Goal: Complete Application Form: Complete application form

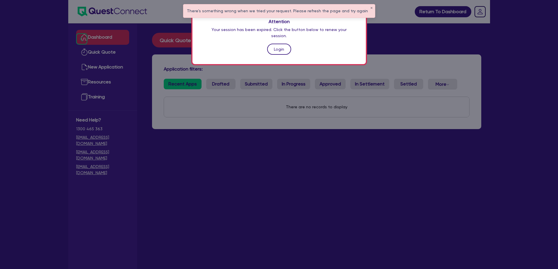
click at [285, 44] on link "Login" at bounding box center [279, 49] width 24 height 11
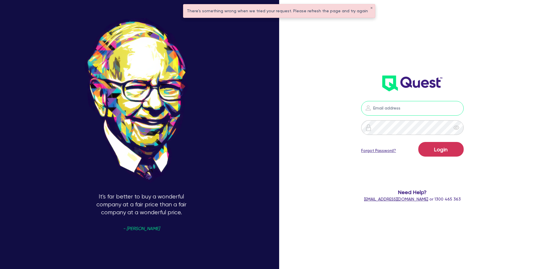
type input "[PERSON_NAME][EMAIL_ADDRESS][DOMAIN_NAME]"
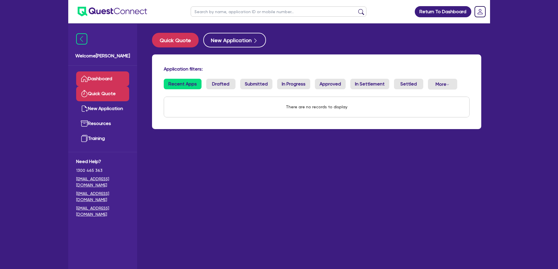
click at [100, 95] on link "Quick Quote" at bounding box center [102, 93] width 53 height 15
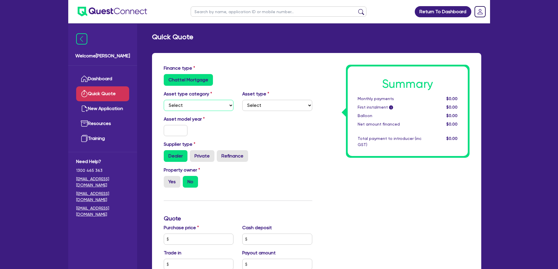
click at [180, 103] on select "Select Cars and light trucks Primary assets Secondary assets Tertiary assets" at bounding box center [199, 105] width 70 height 11
select select "CARS_AND_LIGHT_TRUCKS"
click at [164, 100] on select "Select Cars and light trucks Primary assets Secondary assets Tertiary assets" at bounding box center [199, 105] width 70 height 11
click at [253, 104] on select "Select Passenger vehicles Vans and utes Light trucks up to 4.5 tonne" at bounding box center [277, 105] width 70 height 11
select select "VANS_AND_UTES"
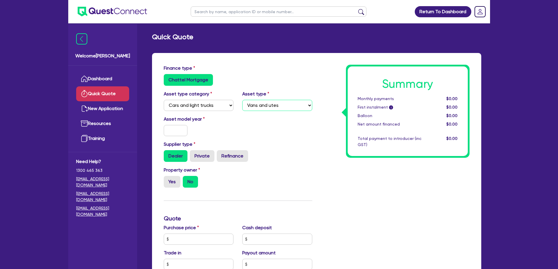
click at [242, 100] on select "Select Passenger vehicles Vans and utes Light trucks up to 4.5 tonne" at bounding box center [277, 105] width 70 height 11
click at [177, 132] on input "text" at bounding box center [176, 130] width 24 height 11
type input "2025"
click at [265, 132] on div "Asset model year [DATE]" at bounding box center [237, 128] width 157 height 25
click at [192, 181] on label "No" at bounding box center [190, 182] width 15 height 12
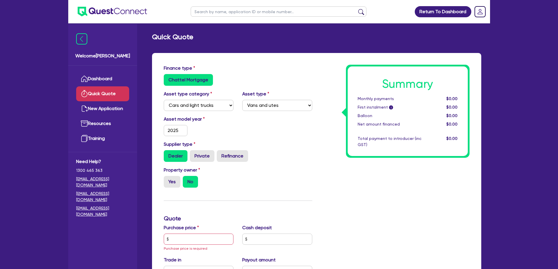
click at [187, 180] on input "No" at bounding box center [185, 178] width 4 height 4
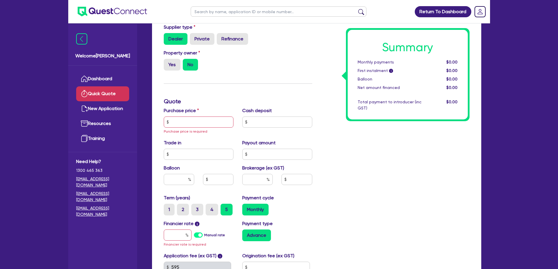
click at [173, 115] on div "Purchase price Purchase price is required" at bounding box center [198, 121] width 79 height 28
click at [180, 122] on input "text" at bounding box center [199, 122] width 70 height 11
click at [167, 179] on input "text" at bounding box center [179, 179] width 30 height 11
type input "30"
drag, startPoint x: 205, startPoint y: 171, endPoint x: 203, endPoint y: 168, distance: 3.7
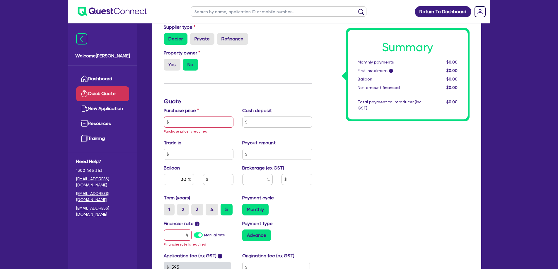
click at [205, 171] on div "Balloon 30" at bounding box center [198, 177] width 79 height 25
click at [176, 122] on input "text" at bounding box center [199, 122] width 70 height 11
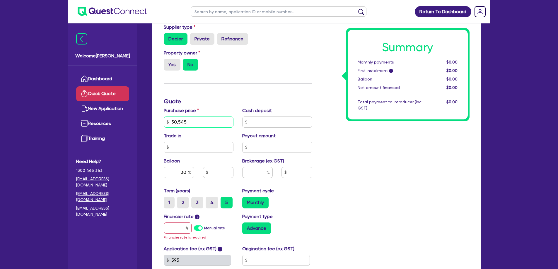
type input "50,545"
click at [181, 139] on div "Trade in" at bounding box center [198, 142] width 79 height 21
click at [179, 147] on input "text" at bounding box center [199, 147] width 70 height 11
click at [265, 124] on input "text" at bounding box center [277, 122] width 70 height 11
type input "10,109"
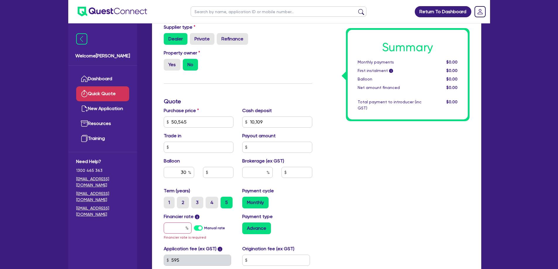
click at [339, 154] on div "Summary Monthly payments $0.00 First instalment i $0.00 Balloon $0.00 Net amoun…" at bounding box center [395, 122] width 157 height 349
click at [199, 147] on input "text" at bounding box center [199, 147] width 70 height 11
type input "0"
click at [260, 147] on input "text" at bounding box center [277, 147] width 70 height 11
type input "0"
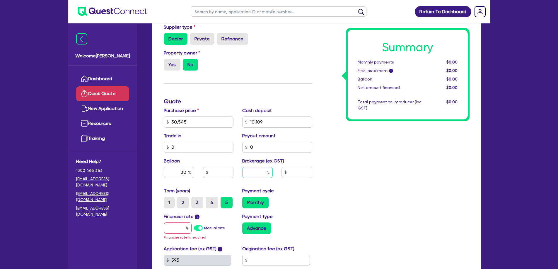
click at [249, 172] on input "text" at bounding box center [257, 172] width 30 height 11
type input "6"
click at [323, 191] on div "Summary Monthly payments $0.00 First instalment i $0.00 Balloon $0.00 Net amoun…" at bounding box center [395, 122] width 157 height 349
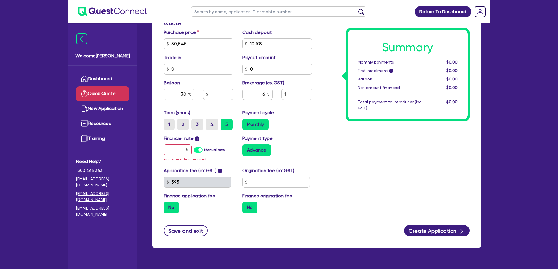
scroll to position [205, 0]
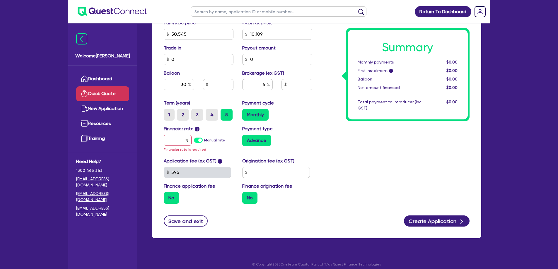
click at [204, 141] on label "Manual rate" at bounding box center [214, 140] width 21 height 5
click at [0, 0] on input "Manual rate" at bounding box center [0, 0] width 0 height 0
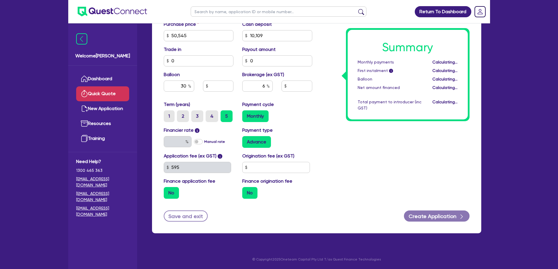
type input "15,163.5"
type input "2,426.16"
type input "17"
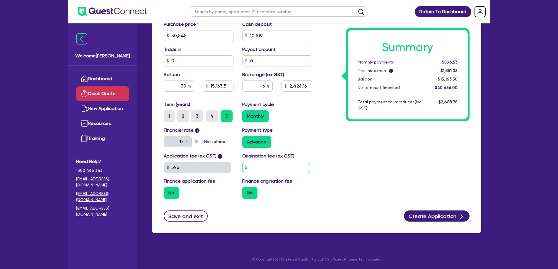
click at [260, 166] on input "text" at bounding box center [276, 167] width 68 height 11
type input "990"
type input "15,163.5"
type input "2,426.16"
click at [328, 168] on div "Summary Monthly payments $896.53 First instalment i $1,551.03 Balloon $15,163.5…" at bounding box center [395, 32] width 157 height 343
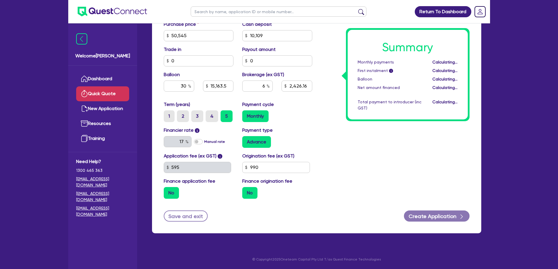
type input "15,163.5"
type input "2,426.16"
click at [171, 194] on label "No" at bounding box center [171, 193] width 15 height 12
click at [168, 191] on input "No" at bounding box center [166, 189] width 4 height 4
click at [171, 193] on label "No" at bounding box center [171, 193] width 15 height 12
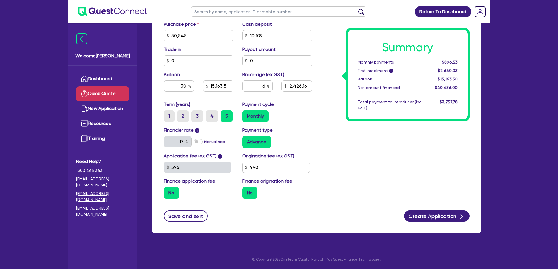
click at [168, 191] on input "No" at bounding box center [166, 189] width 4 height 4
click at [444, 217] on button "Create Application" at bounding box center [437, 216] width 66 height 11
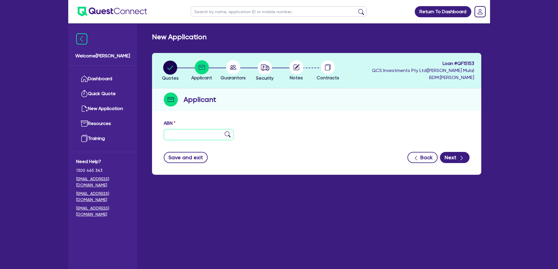
click at [183, 134] on input "text" at bounding box center [199, 134] width 70 height 11
type input "36 362 690 652"
click at [456, 159] on button "Next" at bounding box center [455, 157] width 30 height 11
type input "[PERSON_NAME], [PERSON_NAME]"
type input "Moest Wanted [PERSON_NAME]"
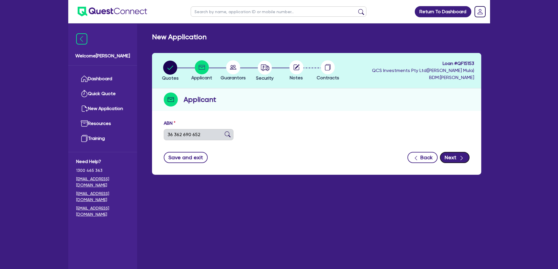
select select "SOLE_TRADER"
type input "[DATE]"
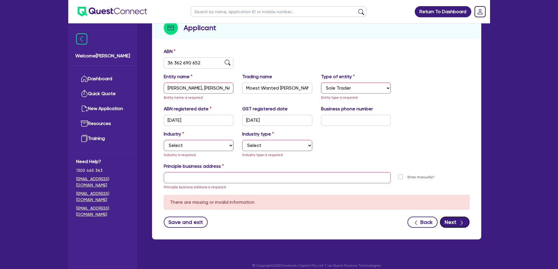
scroll to position [78, 0]
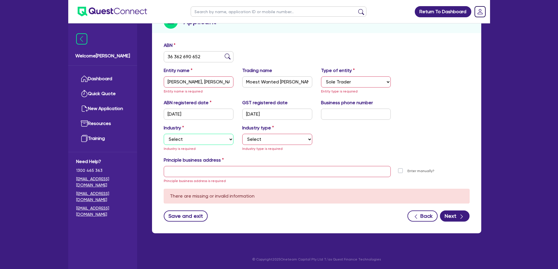
click at [194, 139] on select "Select Accomodation & Food Services Administrative & Support Services Agricultu…" at bounding box center [199, 139] width 70 height 11
select select "HEALTH_BEAUTY"
click at [164, 134] on select "Select Accomodation & Food Services Administrative & Support Services Agricultu…" at bounding box center [199, 139] width 70 height 11
click at [260, 142] on select "Select [MEDICAL_DATA], [MEDICAL_DATA] Services Cosmetics Supplies Day Spas, Hea…" at bounding box center [277, 139] width 70 height 11
select select "HAIR_BEAUTY_SALONS"
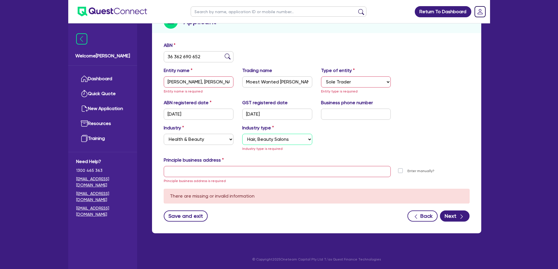
click at [242, 141] on select "Select [MEDICAL_DATA], [MEDICAL_DATA] Services Cosmetics Supplies Day Spas, Hea…" at bounding box center [277, 139] width 70 height 11
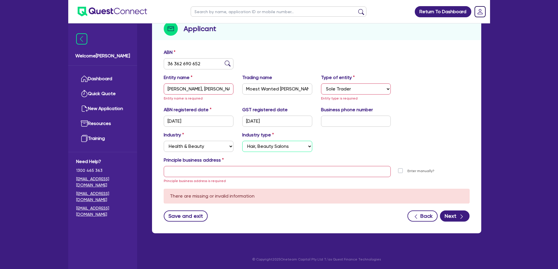
scroll to position [71, 0]
click at [201, 87] on input "[PERSON_NAME], [PERSON_NAME]" at bounding box center [199, 89] width 70 height 11
click at [344, 87] on select "Select Sole Trader Company Partnership Trust" at bounding box center [356, 89] width 70 height 11
click at [321, 84] on select "Select Sole Trader Company Partnership Trust" at bounding box center [356, 89] width 70 height 11
click at [224, 88] on input "[PERSON_NAME], [PERSON_NAME]" at bounding box center [199, 89] width 70 height 11
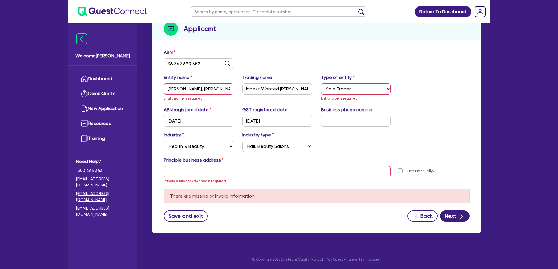
click at [291, 105] on div "Entity name [PERSON_NAME], [PERSON_NAME] Entity name is required Trading name M…" at bounding box center [316, 90] width 315 height 32
click at [183, 216] on button "Save and exit" at bounding box center [186, 216] width 44 height 11
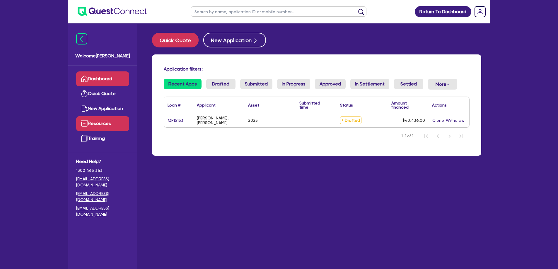
click at [97, 123] on link "Resources" at bounding box center [102, 123] width 53 height 15
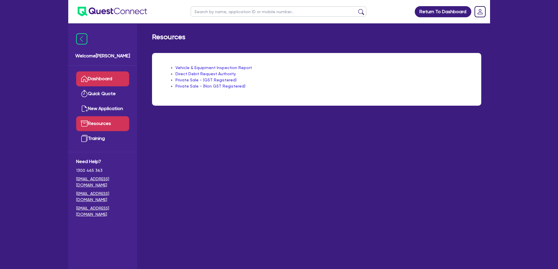
click at [107, 81] on link "Dashboard" at bounding box center [102, 78] width 53 height 15
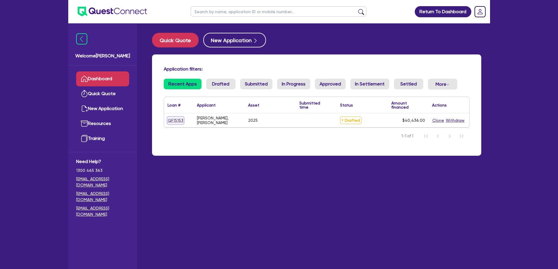
click at [176, 120] on link "QF15153" at bounding box center [176, 120] width 16 height 7
select select "CARS_AND_LIGHT_TRUCKS"
select select "VANS_AND_UTES"
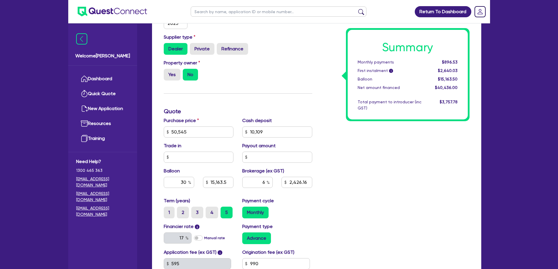
scroll to position [234, 0]
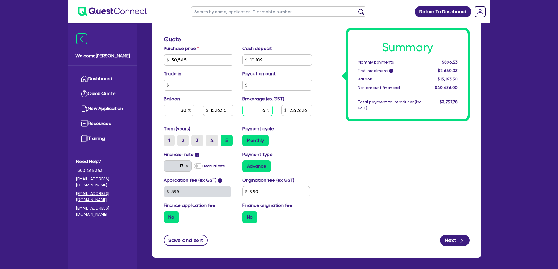
click at [259, 111] on input "6" at bounding box center [257, 110] width 30 height 11
type input "7"
type input "50,545"
type input "10,109"
type input "15,163.5"
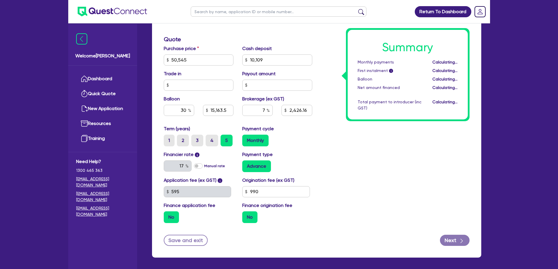
type input "2,426.16"
click at [314, 148] on div "Term (years) 1 2 3 4 5 Payment cycle Monthly" at bounding box center [237, 138] width 157 height 26
type input "50,545"
type input "10,109"
type input "15,163.5"
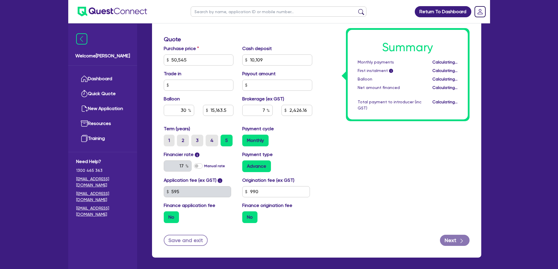
type input "2,830.52"
click at [188, 242] on button "Save and exit" at bounding box center [186, 240] width 44 height 11
type input "50,545"
type input "10,109"
type input "15,163.5"
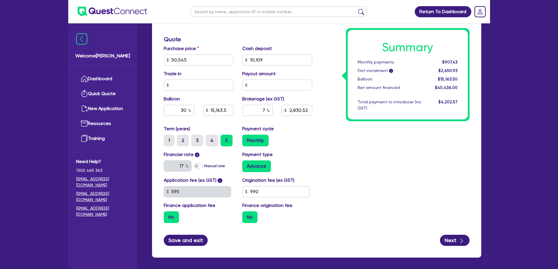
type input "2,830.52"
